Goal: Information Seeking & Learning: Learn about a topic

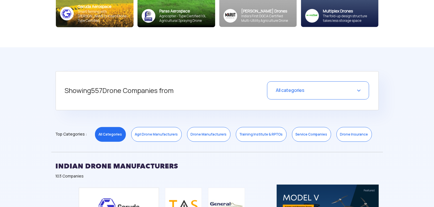
click at [321, 93] on div "All categories" at bounding box center [318, 90] width 102 height 18
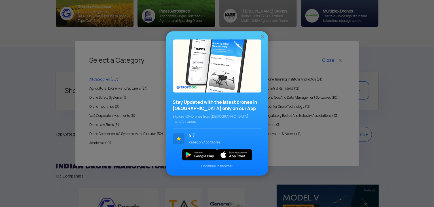
click at [216, 164] on span "Continue in browser" at bounding box center [217, 166] width 88 height 5
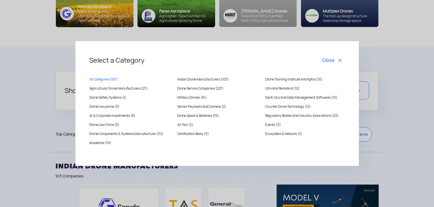
click at [335, 61] on button "Close" at bounding box center [333, 61] width 24 height 10
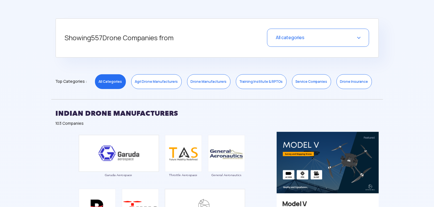
scroll to position [170, 0]
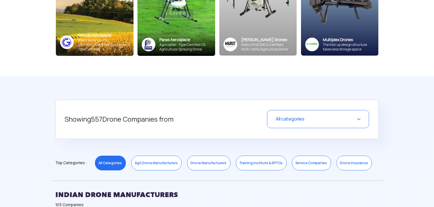
scroll to position [142, 0]
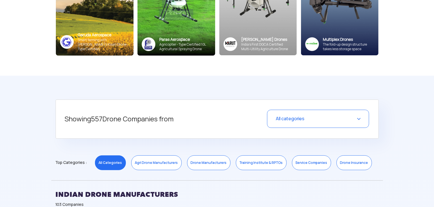
click at [315, 115] on div "All categories" at bounding box center [318, 119] width 102 height 18
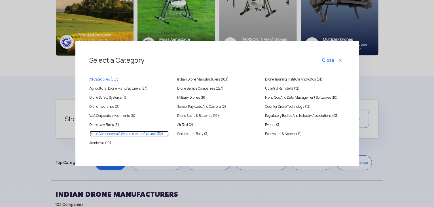
click at [153, 133] on Manufacturer "Drone Components & Systems Manufacturer (32)" at bounding box center [129, 134] width 79 height 6
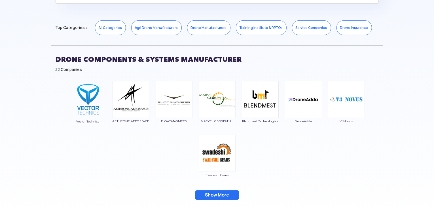
scroll to position [284, 0]
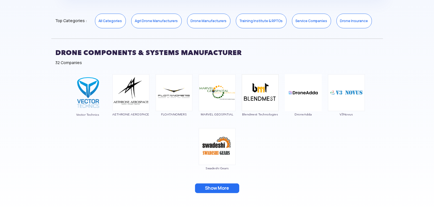
click at [203, 188] on button "Show More" at bounding box center [217, 188] width 44 height 10
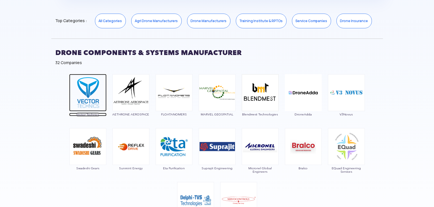
click at [95, 101] on img at bounding box center [87, 92] width 37 height 37
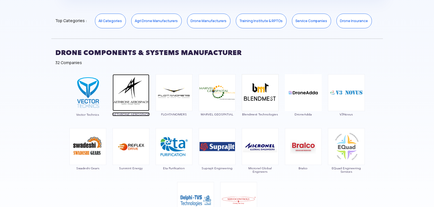
click at [132, 103] on img at bounding box center [131, 92] width 37 height 37
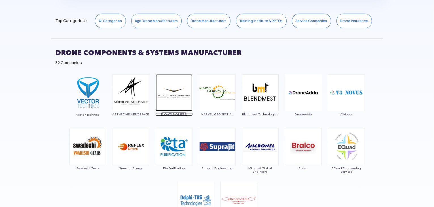
click at [180, 93] on img at bounding box center [174, 92] width 37 height 37
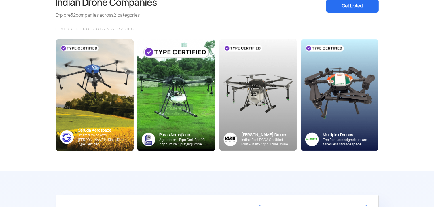
scroll to position [0, 0]
